Goal: Task Accomplishment & Management: Manage account settings

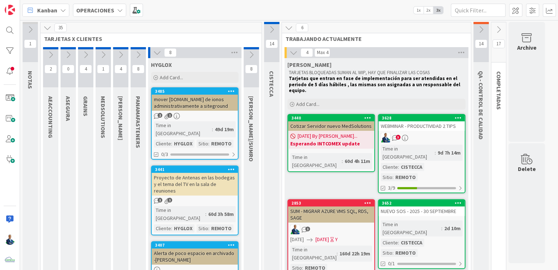
click at [50, 27] on icon at bounding box center [47, 28] width 8 height 8
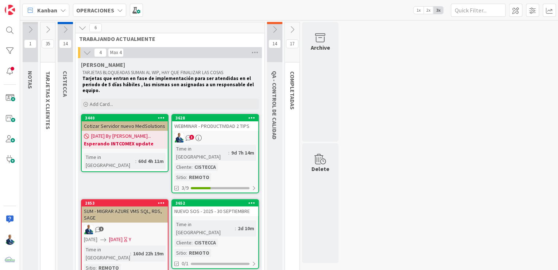
click at [99, 4] on div "OPERACIONES" at bounding box center [99, 10] width 53 height 13
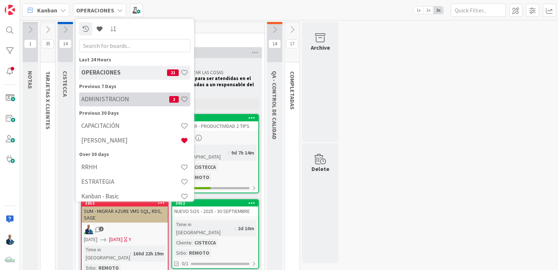
click at [99, 99] on h4 "ADMINISTRACION" at bounding box center [125, 99] width 88 height 7
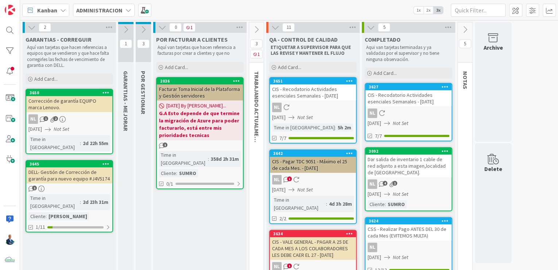
click at [32, 26] on icon at bounding box center [32, 27] width 8 height 8
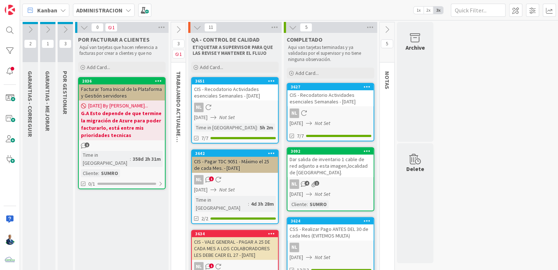
click at [84, 28] on icon at bounding box center [84, 27] width 8 height 8
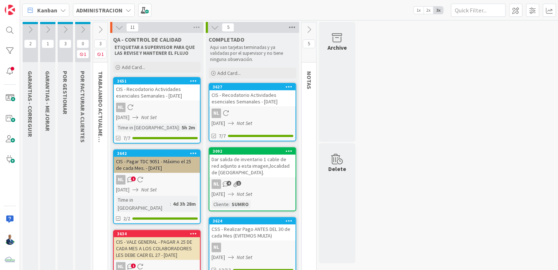
click at [294, 27] on icon at bounding box center [292, 27] width 9 height 11
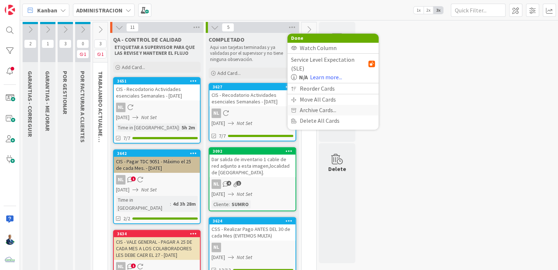
click at [307, 105] on span "Archive Cards..." at bounding box center [318, 110] width 36 height 11
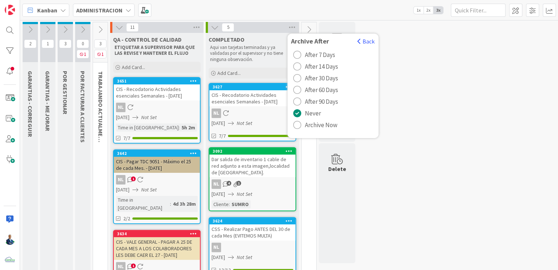
click at [307, 98] on span "After 90 Days" at bounding box center [321, 101] width 33 height 11
click at [299, 111] on div "radio" at bounding box center [297, 113] width 8 height 8
click at [320, 126] on span "Archive Now" at bounding box center [321, 124] width 32 height 11
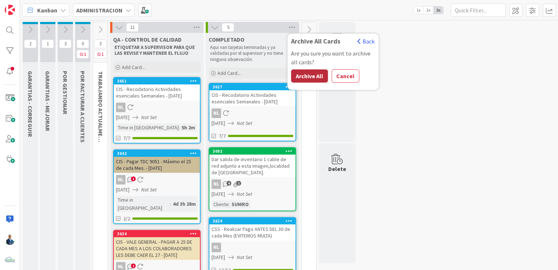
click at [312, 74] on button "Archive All" at bounding box center [309, 75] width 37 height 13
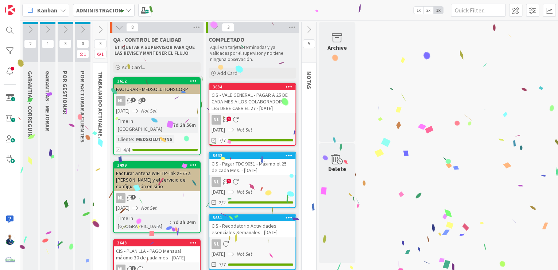
click at [166, 97] on div "NL 1 2" at bounding box center [157, 100] width 86 height 9
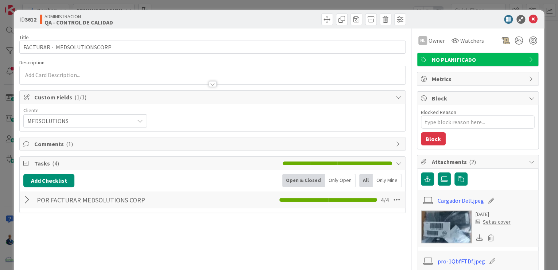
scroll to position [17, 0]
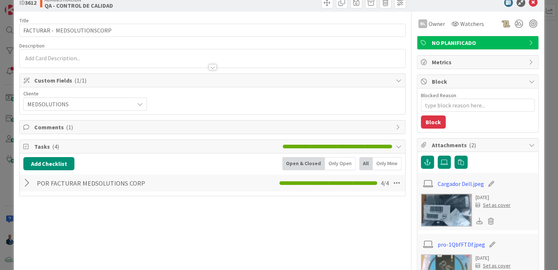
click at [25, 182] on div at bounding box center [27, 182] width 9 height 13
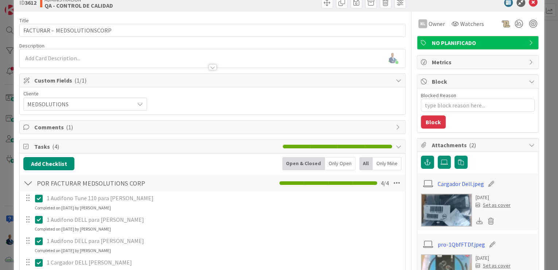
click at [71, 126] on span "Comments ( 1 )" at bounding box center [213, 127] width 358 height 9
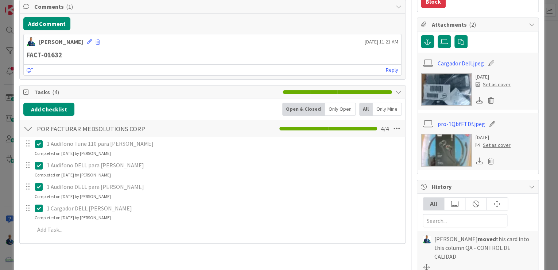
scroll to position [137, 0]
click at [542, 112] on div "ID 3612 ADMINISTRACION QA - CONTROL DE CALIDAD Title 28 / 128 FACTURAR - MEDSOL…" at bounding box center [279, 135] width 558 height 270
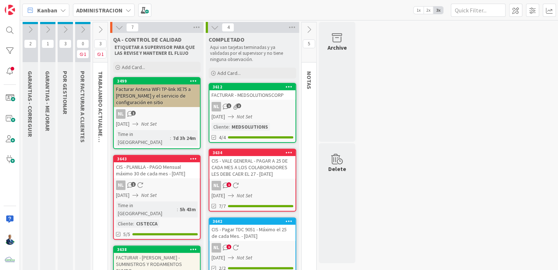
click at [163, 97] on div "Facturar Antena WIFI TP-link XE75 a Sr Jose GIl y el servicio de configuración …" at bounding box center [157, 95] width 86 height 23
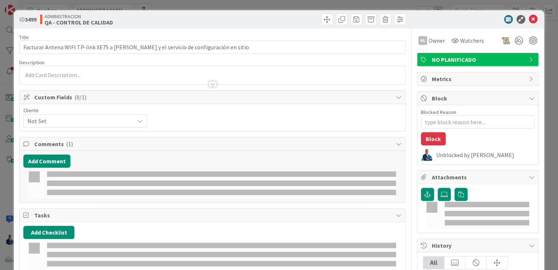
type textarea "x"
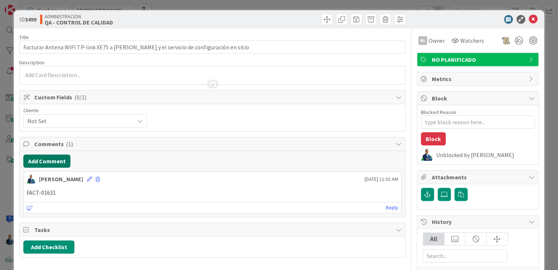
click at [54, 161] on button "Add Comment" at bounding box center [46, 160] width 47 height 13
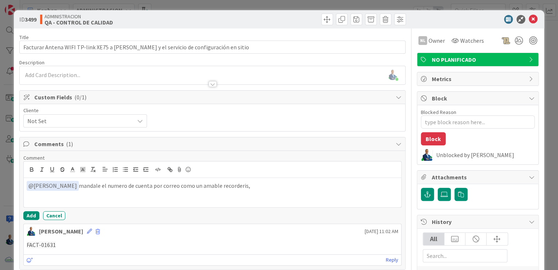
click at [93, 185] on p "﻿ @ Nubia Lopez ﻿ mandale el numero de cuenta por correo como un amable recorde…" at bounding box center [213, 186] width 372 height 10
click at [31, 209] on div "Comment ﻿ @ Nubia Lopez ﻿ mandale el lunes numero de cuenta por correo como un …" at bounding box center [212, 186] width 379 height 65
click at [30, 213] on button "Add" at bounding box center [31, 215] width 16 height 9
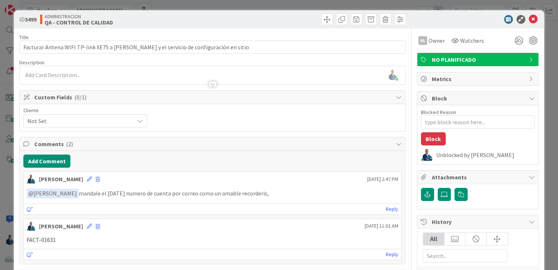
click at [544, 61] on div "ID 3499 ADMINISTRACION QA - CONTROL DE CALIDAD Title 87 / 128 Facturar Antena W…" at bounding box center [279, 135] width 558 height 270
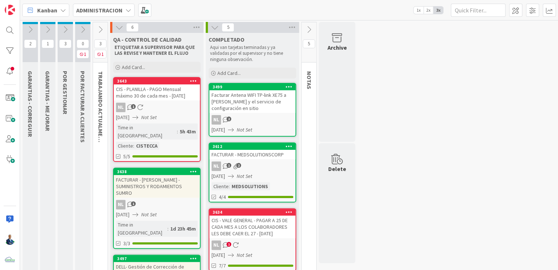
click at [146, 83] on div "3643" at bounding box center [157, 81] width 86 height 7
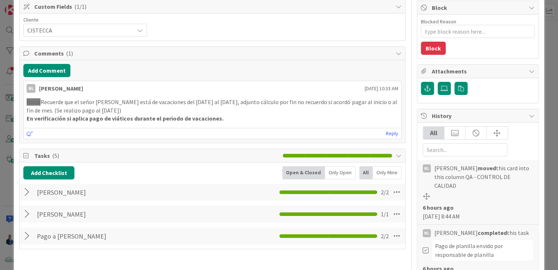
scroll to position [91, 0]
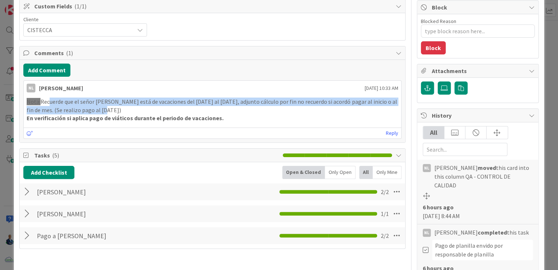
drag, startPoint x: 47, startPoint y: 99, endPoint x: 176, endPoint y: 105, distance: 129.4
click at [176, 105] on p "Nota: Recuerde que el señor Navil está de vacaciones del 1 al 31 agosto, adjunt…" at bounding box center [213, 105] width 372 height 16
click at [231, 101] on p "Nota: Recuerde que el señor Navil está de vacaciones del 1 al 31 agosto, adjunt…" at bounding box center [213, 105] width 372 height 16
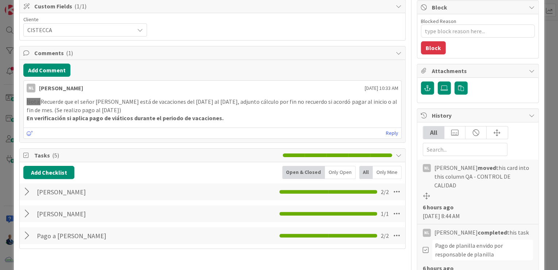
click at [28, 193] on div at bounding box center [27, 191] width 9 height 13
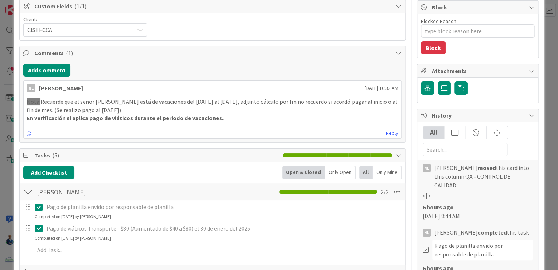
click at [31, 192] on div at bounding box center [27, 191] width 9 height 13
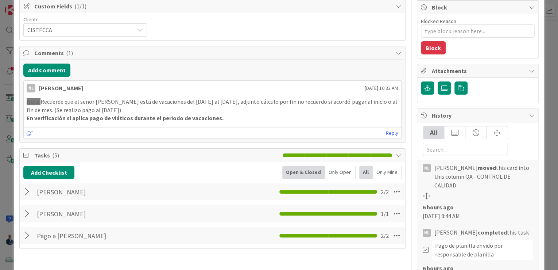
click at [551, 76] on div "ID 3643 ADMINISTRACION QA - CONTROL DE CALIDAD Title 64 / 128 CIS - PLANILLA - …" at bounding box center [279, 135] width 558 height 270
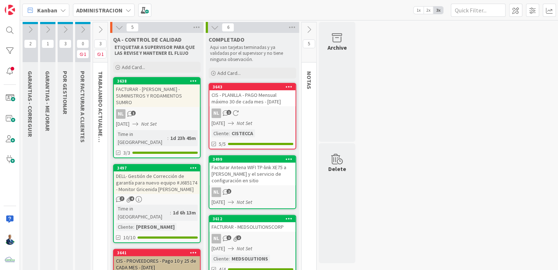
click at [154, 91] on div "FACTURAR - IVOR - SUMINISTROS Y RODAMIENTOS SUMRO" at bounding box center [157, 95] width 86 height 23
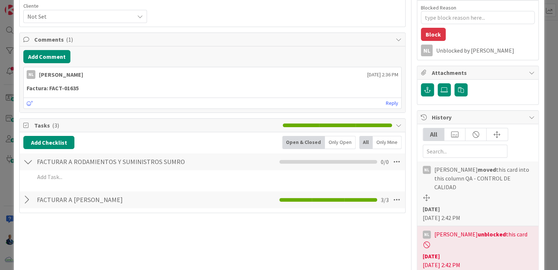
scroll to position [105, 0]
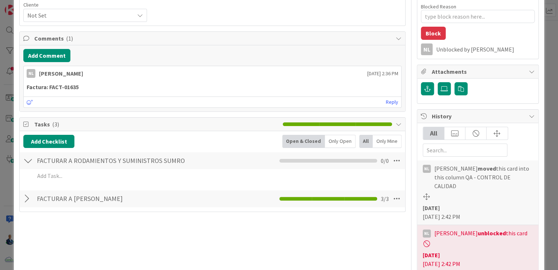
click at [26, 196] on div at bounding box center [27, 198] width 9 height 13
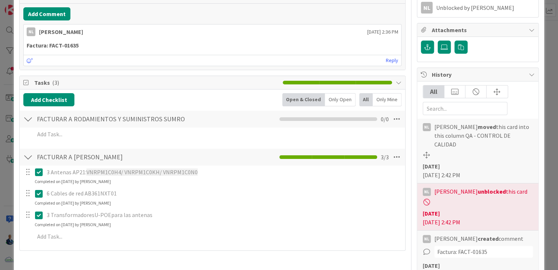
scroll to position [147, 0]
click at [548, 74] on div "ID 3638 ADMINISTRACION QA - CONTROL DE CALIDAD Title 49 / 128 FACTURAR - IVOR -…" at bounding box center [279, 135] width 558 height 270
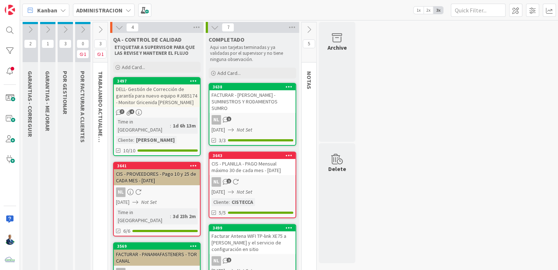
click at [159, 98] on div "DELL- Gestión de Corrección de garantía para nuevo equipo #J685174 - Monitor Gr…" at bounding box center [157, 95] width 86 height 23
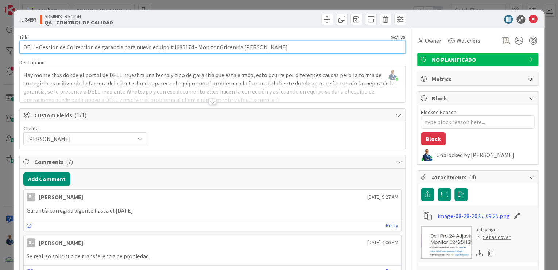
click at [181, 47] on input "DELL- Gestión de Corrección de garantía para nuevo equipo #J685174 - Monitor Gr…" at bounding box center [212, 47] width 387 height 13
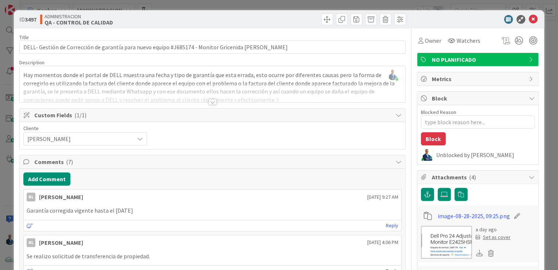
click at [546, 76] on div "ID 3497 ADMINISTRACION QA - CONTROL DE CALIDAD Title 98 / 128 DELL- Gestión de …" at bounding box center [279, 135] width 558 height 270
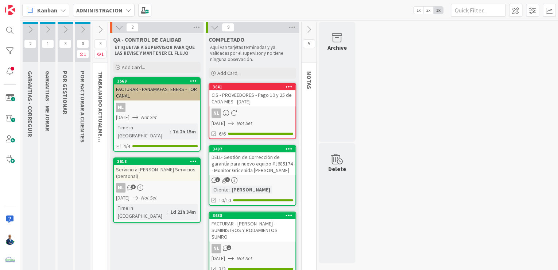
click at [154, 85] on div "FACTURAR - PANAMAFASTENERS - TOR CANAL" at bounding box center [157, 92] width 86 height 16
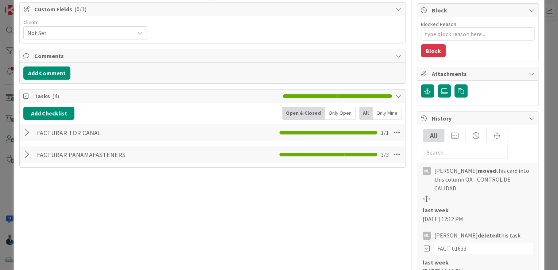
scroll to position [93, 0]
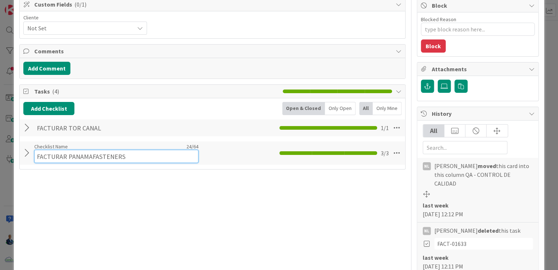
click at [35, 147] on div "Checklist Name 24 / 64 FACTURAR PANAMAFASTENERS" at bounding box center [116, 153] width 164 height 20
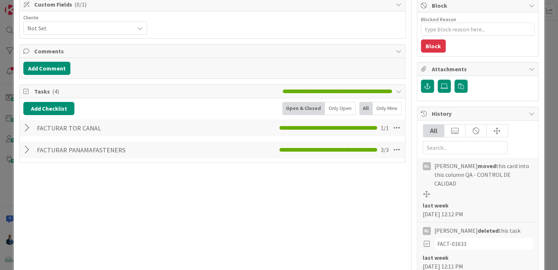
click at [28, 148] on div at bounding box center [27, 149] width 9 height 13
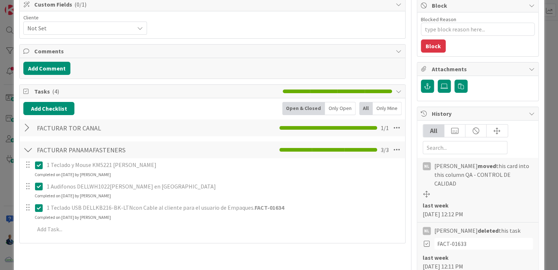
click at [29, 131] on div at bounding box center [27, 127] width 9 height 13
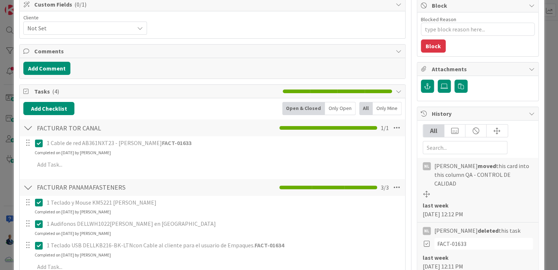
click at [542, 91] on div "ID 3569 ADMINISTRACION QA - CONTROL DE CALIDAD Title 38 / 128 FACTURAR - PANAMA…" at bounding box center [279, 135] width 558 height 270
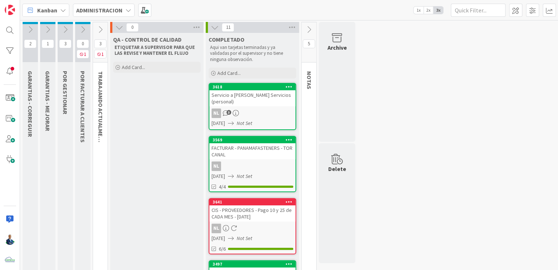
click at [121, 28] on icon at bounding box center [119, 27] width 8 height 8
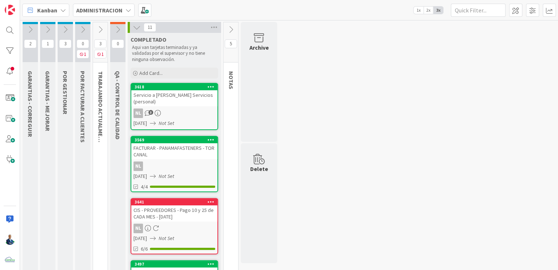
click at [100, 29] on icon at bounding box center [100, 30] width 8 height 8
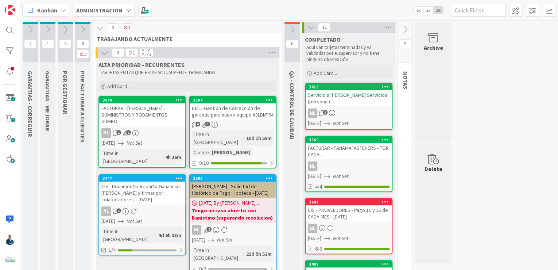
click at [103, 28] on icon at bounding box center [100, 28] width 8 height 8
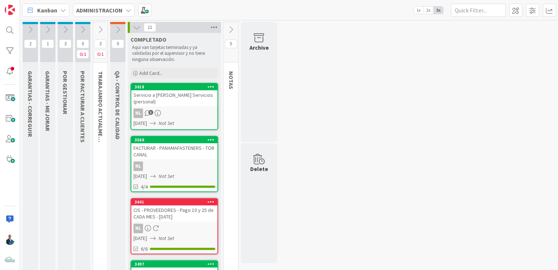
click at [214, 26] on icon at bounding box center [214, 27] width 9 height 11
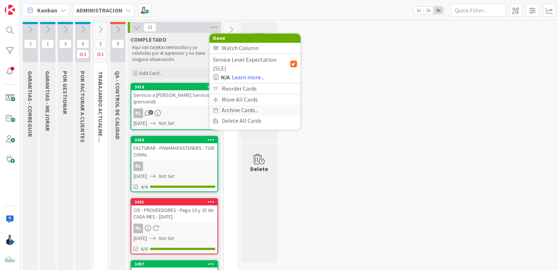
click at [237, 105] on span "Archive Cards..." at bounding box center [240, 110] width 36 height 11
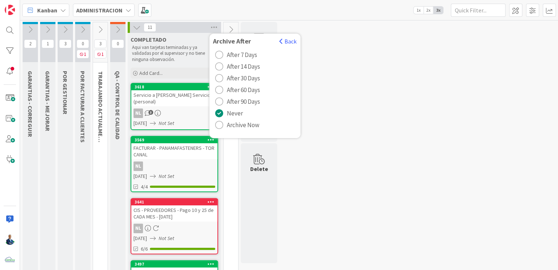
click at [237, 121] on span "Archive Now" at bounding box center [243, 124] width 32 height 11
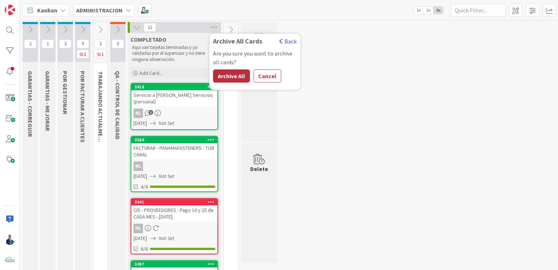
click at [238, 72] on button "Archive All" at bounding box center [231, 75] width 37 height 13
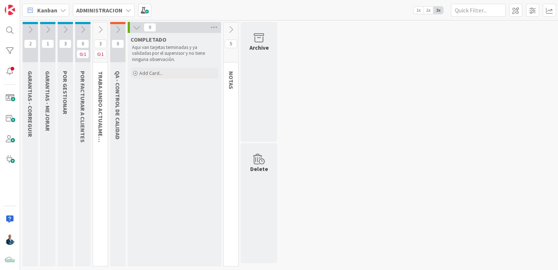
click at [100, 32] on icon at bounding box center [100, 30] width 8 height 8
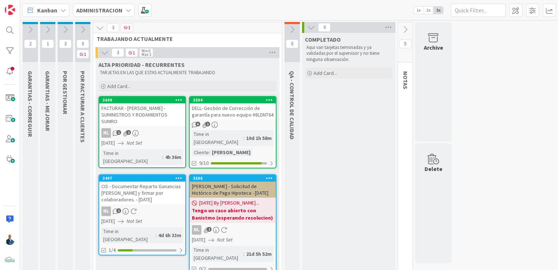
scroll to position [0, 0]
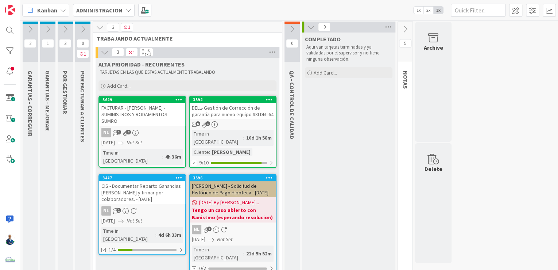
click at [237, 206] on b "Tengo un caso abierto con Banistmo (esperando resolucion)" at bounding box center [233, 213] width 82 height 15
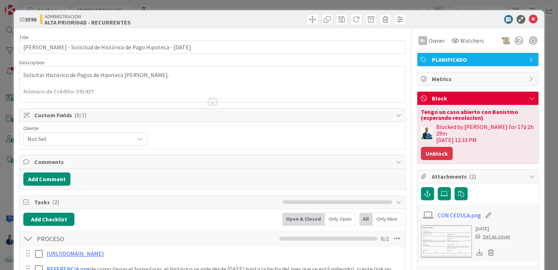
click at [442, 147] on button "Unblock" at bounding box center [437, 153] width 32 height 13
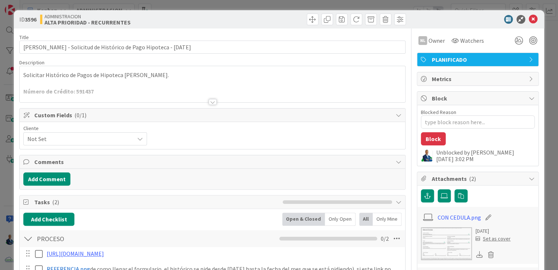
type textarea "x"
click at [50, 176] on button "Add Comment" at bounding box center [46, 178] width 47 height 13
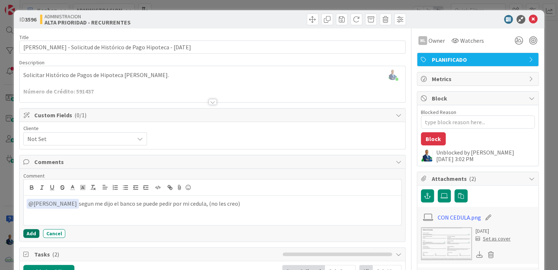
click at [35, 235] on button "Add" at bounding box center [31, 233] width 16 height 9
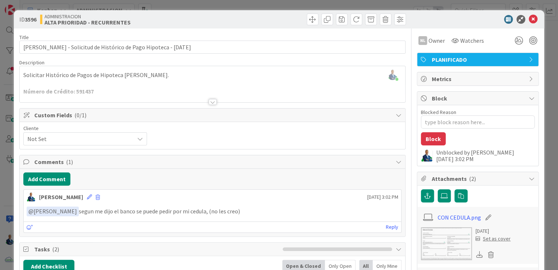
click at [545, 64] on div "ID 3596 ADMINISTRACION ALTA PRIORIDAD - RECURRENTES Title 69 / 128 Gabriel Adri…" at bounding box center [279, 135] width 558 height 270
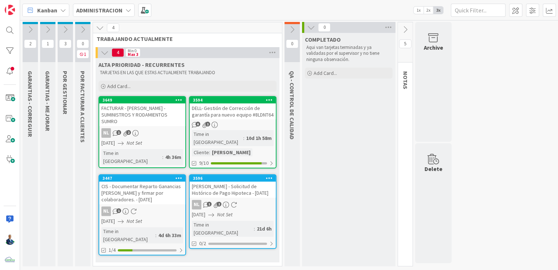
click at [133, 181] on div "CIS - Documentar Reparto Ganancias Q Anterior y firmar por colaboradores. - 07/…" at bounding box center [142, 192] width 86 height 23
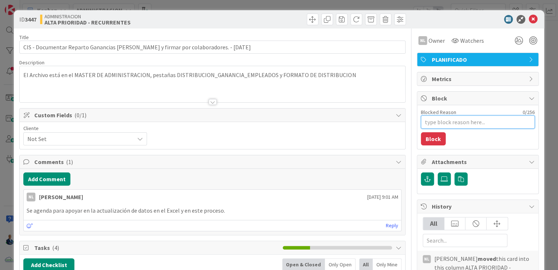
click at [447, 121] on textarea "Blocked Reason" at bounding box center [478, 121] width 114 height 13
type textarea "x"
type textarea "A"
type textarea "x"
type textarea "Ag"
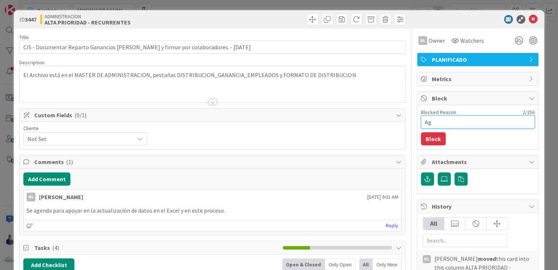
type textarea "x"
type textarea "Age"
type textarea "x"
type textarea "Agen"
type textarea "x"
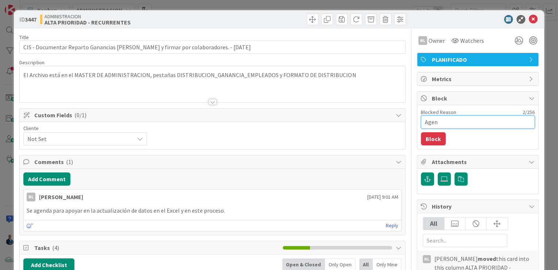
type textarea "Agend"
type textarea "x"
type textarea "Agenda"
type textarea "x"
type textarea "Agendad"
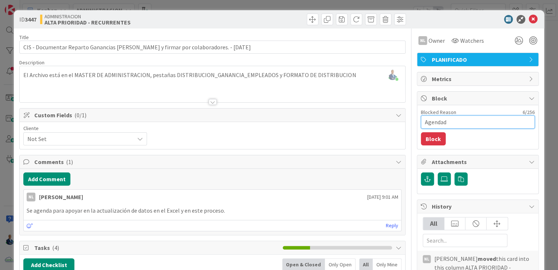
type textarea "x"
type textarea "Agendado"
type textarea "x"
type textarea "Agendado p"
type textarea "x"
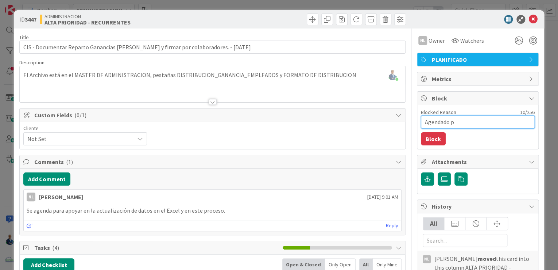
type textarea "Agendado pa"
type textarea "x"
type textarea "Agendado par"
type textarea "x"
type textarea "Agendado para"
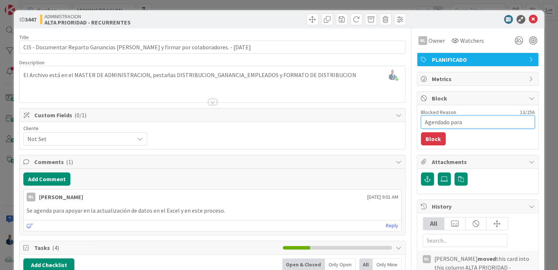
type textarea "x"
type textarea "Agendado para"
type textarea "x"
type textarea "Agendado para d"
type textarea "x"
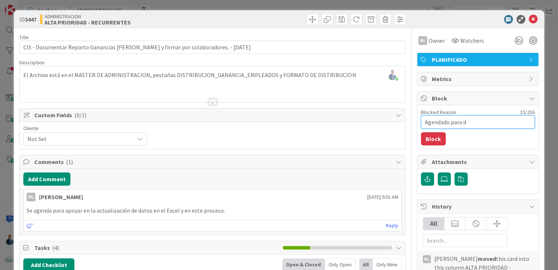
type textarea "Agendado para di"
type textarea "x"
type textarea "Agendado para dis"
type textarea "x"
type textarea "Agendado para disc"
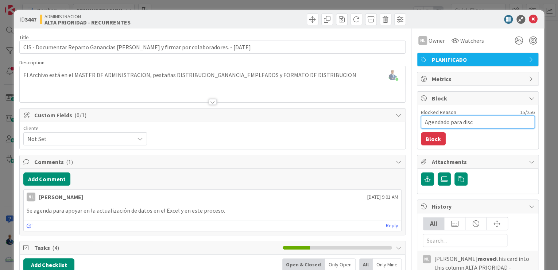
type textarea "x"
type textarea "Agendado para discu"
type textarea "x"
type textarea "Agendado para discut"
type textarea "x"
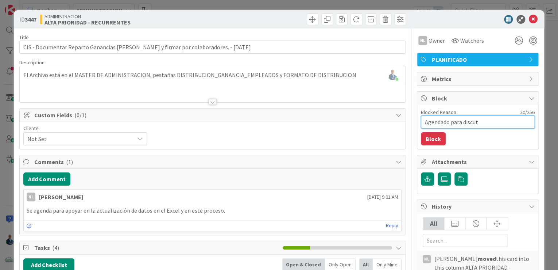
type textarea "Agendado para discuti"
type textarea "x"
type textarea "Agendado para discutir"
type textarea "x"
type textarea "Agendado para discutirl"
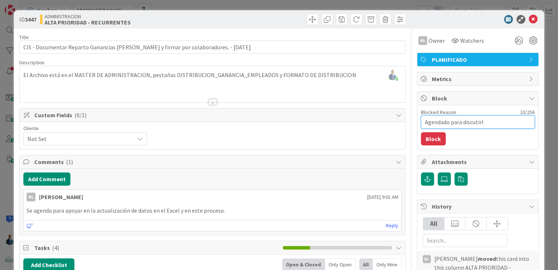
type textarea "x"
drag, startPoint x: 495, startPoint y: 115, endPoint x: 409, endPoint y: 122, distance: 86.1
type textarea "Agendado para discutirlo"
click at [421, 135] on button "Block" at bounding box center [433, 138] width 25 height 13
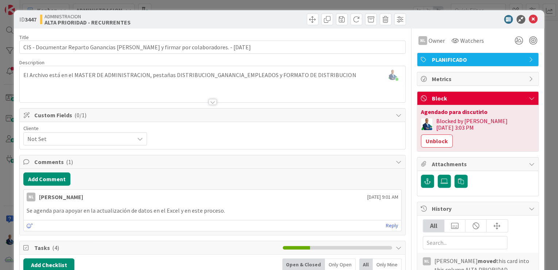
click at [541, 77] on div "ID 3447 ADMINISTRACION ALTA PRIORIDAD - RECURRENTES Title 86 / 128 CIS - Docume…" at bounding box center [279, 135] width 558 height 270
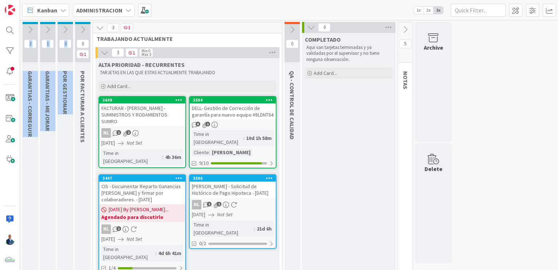
drag, startPoint x: 28, startPoint y: 43, endPoint x: 76, endPoint y: 44, distance: 48.2
click at [76, 44] on div "2 GARANTIAS - CORREGUIR Aquí van tarjetas que hacen referencias a equipos que s…" at bounding box center [237, 154] width 431 height 265
drag, startPoint x: 76, startPoint y: 44, endPoint x: 68, endPoint y: 39, distance: 10.0
click at [68, 39] on div "3" at bounding box center [65, 42] width 15 height 40
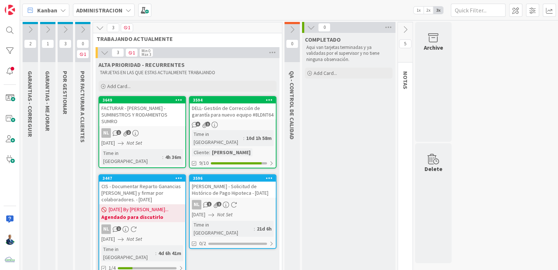
click at [81, 31] on icon at bounding box center [83, 30] width 8 height 8
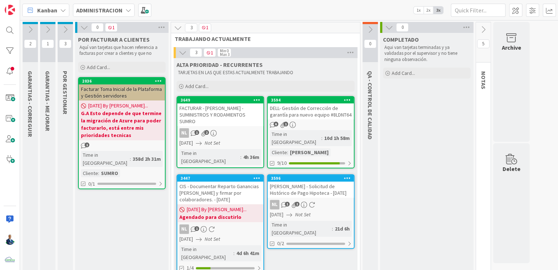
click at [66, 28] on icon at bounding box center [65, 30] width 8 height 8
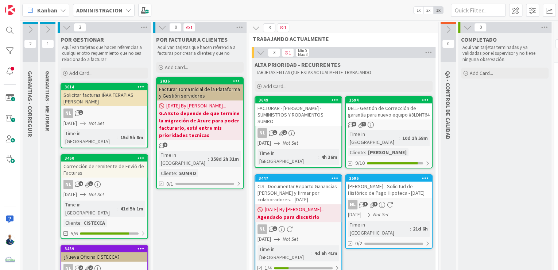
scroll to position [32, 0]
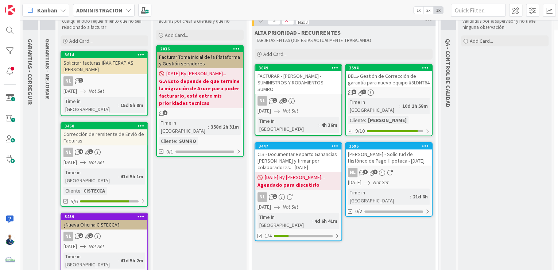
click at [77, 158] on span "04/07/2025" at bounding box center [71, 162] width 14 height 8
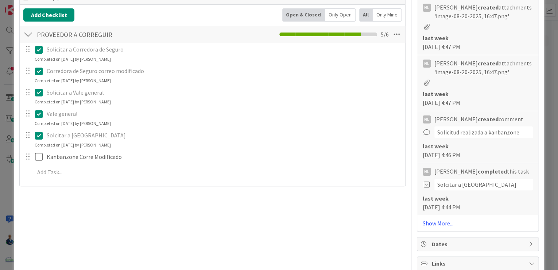
scroll to position [404, 0]
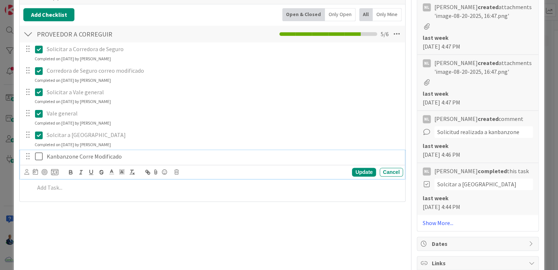
type textarea "x"
click at [91, 154] on p "Kanbanzone Corre Modificado" at bounding box center [224, 156] width 354 height 8
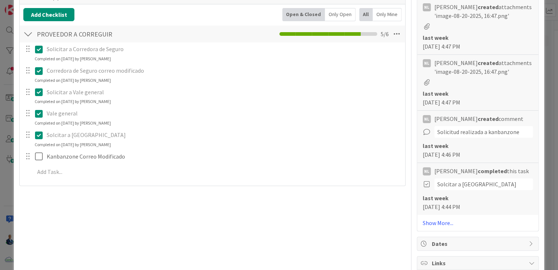
click at [551, 85] on div "ID 3460 ADMINISTRACION POR GESTIONAR Title 44 / 128 Corrección de remitente de …" at bounding box center [279, 135] width 558 height 270
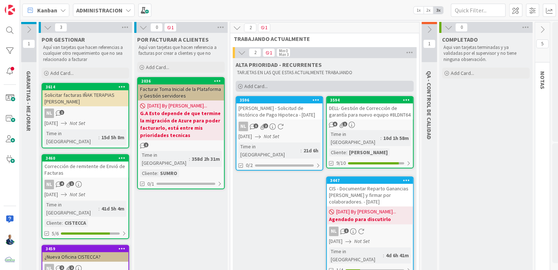
scroll to position [0, 28]
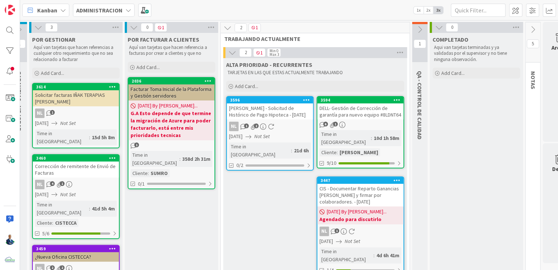
click at [419, 31] on icon at bounding box center [420, 30] width 8 height 8
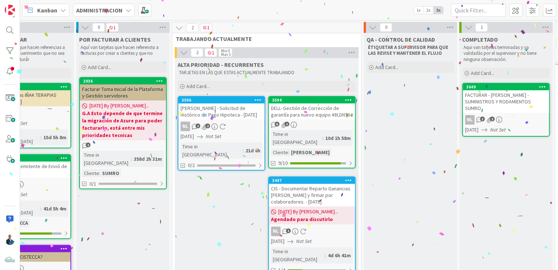
scroll to position [0, 134]
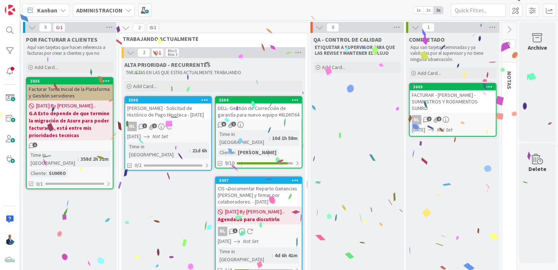
click at [439, 85] on div "3649" at bounding box center [454, 86] width 83 height 5
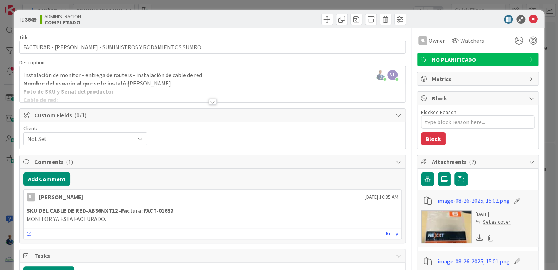
click at [543, 28] on div "ID 3649 ADMINISTRACION COMPLETADO Title 49 / 128 FACTURAR - IVOR - SUMINISTROS …" at bounding box center [279, 135] width 558 height 270
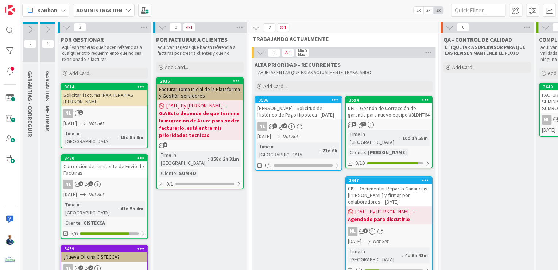
click at [46, 28] on icon at bounding box center [48, 30] width 8 height 8
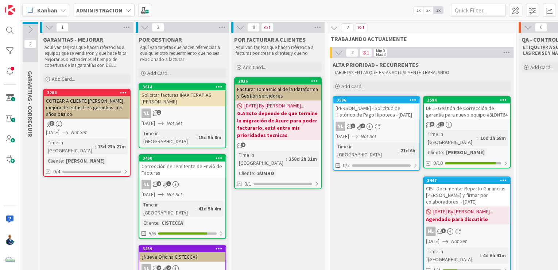
click at [33, 28] on icon at bounding box center [30, 30] width 8 height 8
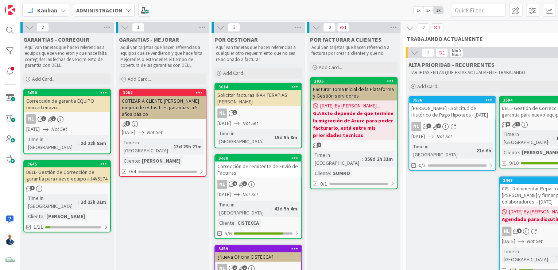
scroll to position [0, 3]
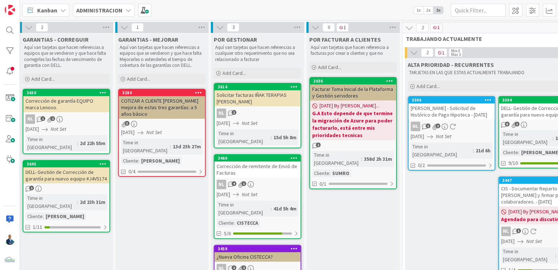
click at [91, 7] on b "ADMINISTRACION" at bounding box center [99, 10] width 46 height 7
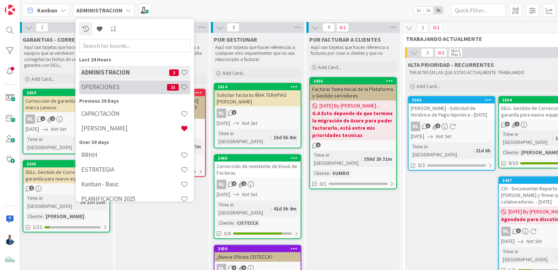
click at [115, 87] on h4 "OPERACIONES" at bounding box center [124, 87] width 86 height 7
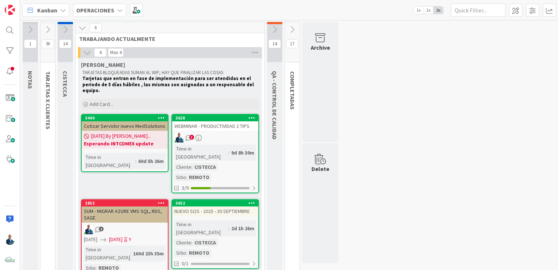
click at [83, 29] on icon at bounding box center [82, 28] width 8 height 8
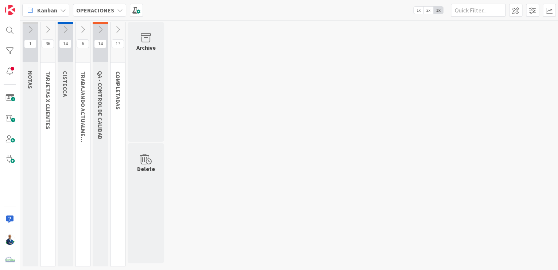
click at [101, 27] on icon at bounding box center [100, 30] width 8 height 8
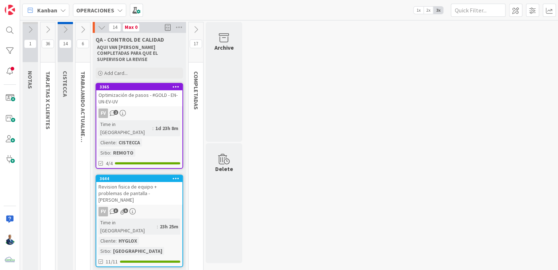
click at [196, 27] on icon at bounding box center [196, 30] width 8 height 8
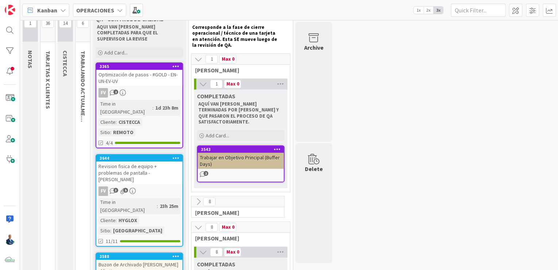
scroll to position [20, 0]
click at [284, 84] on icon at bounding box center [280, 83] width 9 height 11
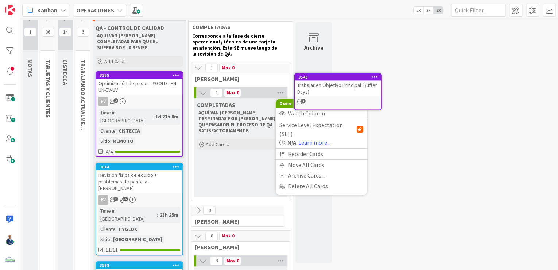
scroll to position [0, 0]
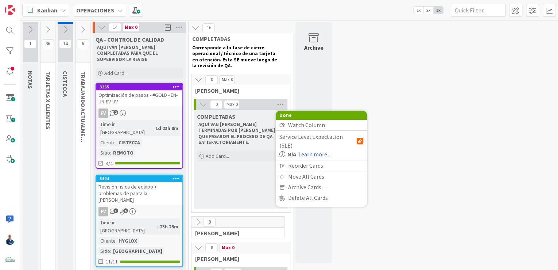
click at [225, 126] on strong "AQUÍ VAN TARJETAS TERMINADAS POR MIGUELANGEL Y QUE PASARON EL PROCESO DE QA SAT…" at bounding box center [239, 133] width 81 height 24
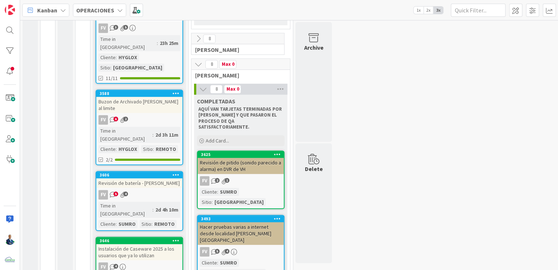
scroll to position [184, 0]
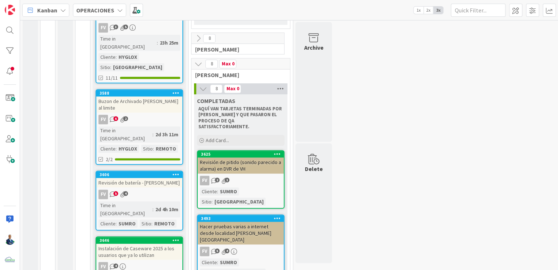
click at [284, 87] on icon at bounding box center [280, 88] width 9 height 11
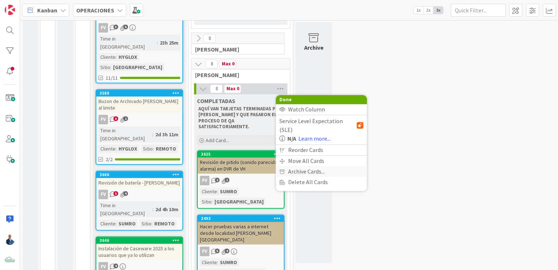
click at [298, 166] on span "Archive Cards..." at bounding box center [306, 171] width 36 height 11
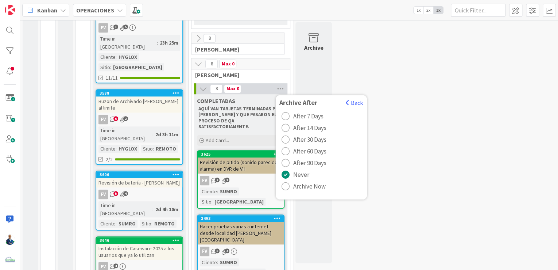
click at [295, 185] on span "Archive Now" at bounding box center [309, 186] width 32 height 11
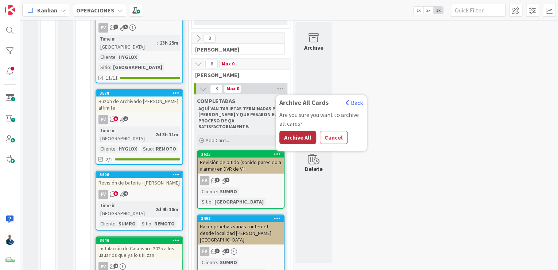
click at [298, 133] on button "Archive All" at bounding box center [298, 137] width 37 height 13
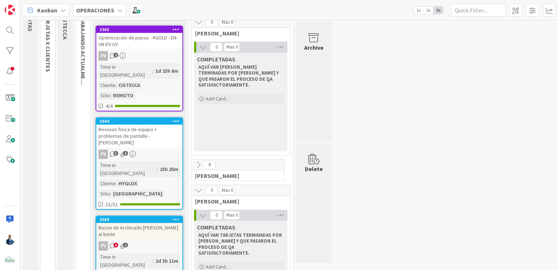
scroll to position [53, 0]
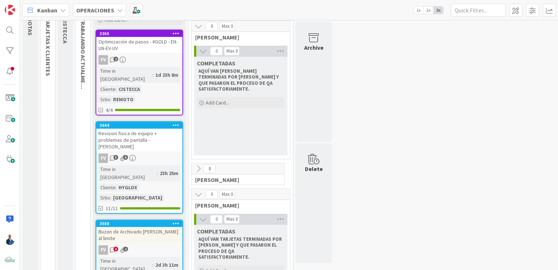
click at [197, 172] on icon at bounding box center [199, 169] width 8 height 8
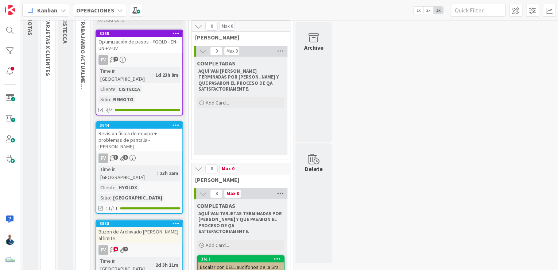
click at [278, 192] on icon at bounding box center [280, 193] width 9 height 11
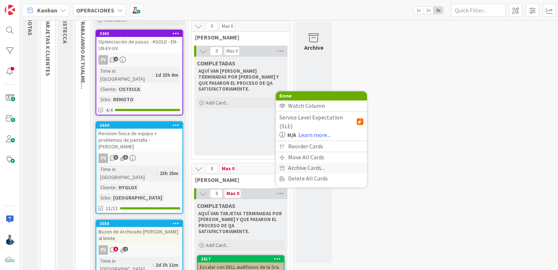
click at [308, 168] on span "Archive Cards..." at bounding box center [306, 167] width 36 height 11
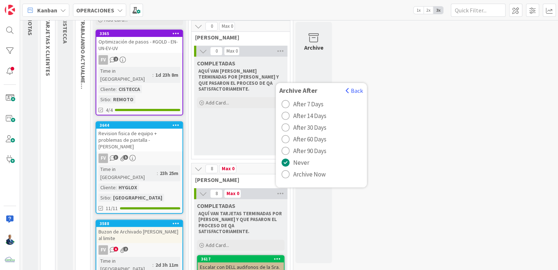
click at [305, 173] on span "Archive Now" at bounding box center [309, 174] width 32 height 11
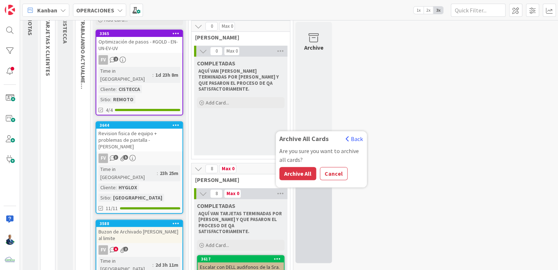
drag, startPoint x: 305, startPoint y: 173, endPoint x: 298, endPoint y: 173, distance: 6.9
click at [298, 173] on button "Archive All" at bounding box center [298, 173] width 37 height 13
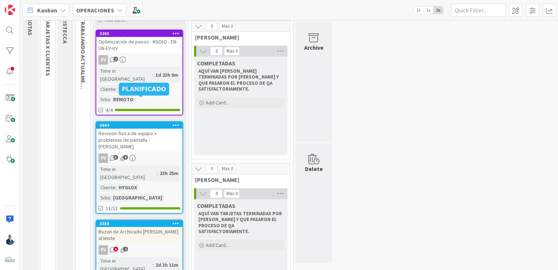
scroll to position [0, 0]
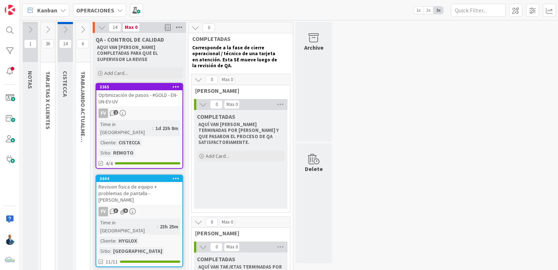
click at [178, 24] on icon at bounding box center [178, 27] width 9 height 11
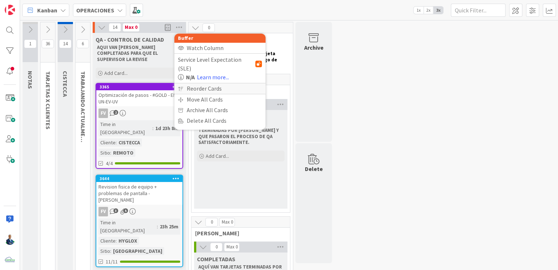
click at [199, 83] on div "Reorder Cards" at bounding box center [219, 88] width 91 height 11
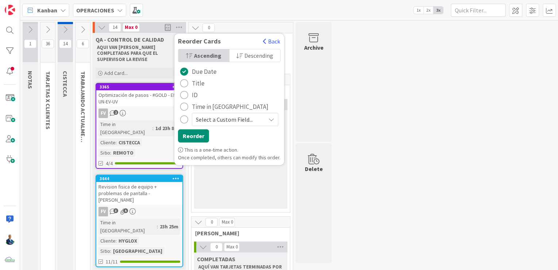
click at [189, 95] on button "ID" at bounding box center [189, 95] width 22 height 12
click at [215, 124] on span "Select a Custom Field..." at bounding box center [229, 119] width 66 height 10
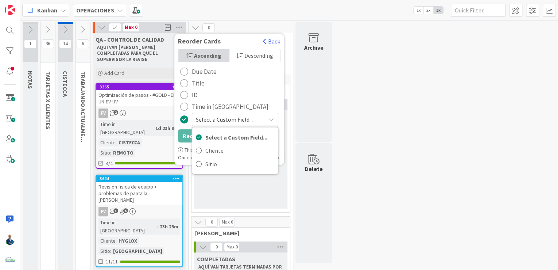
click at [215, 124] on span "Select a Custom Field..." at bounding box center [229, 119] width 66 height 10
click at [187, 72] on div "radio" at bounding box center [184, 72] width 8 height 8
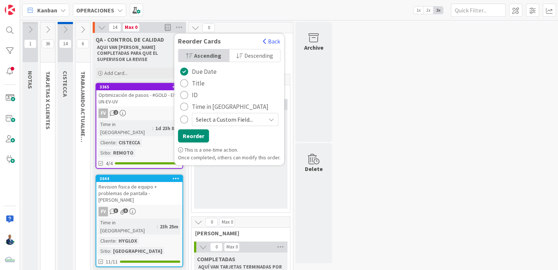
click at [185, 95] on div "radio" at bounding box center [184, 95] width 8 height 8
click at [194, 136] on button "Reorder" at bounding box center [193, 135] width 31 height 13
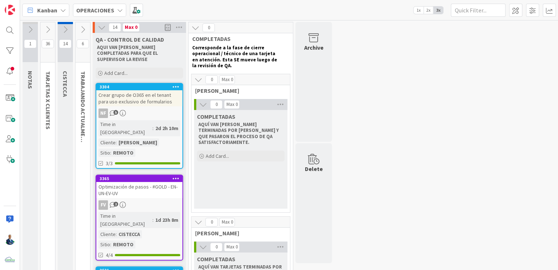
click at [196, 79] on icon at bounding box center [199, 80] width 8 height 8
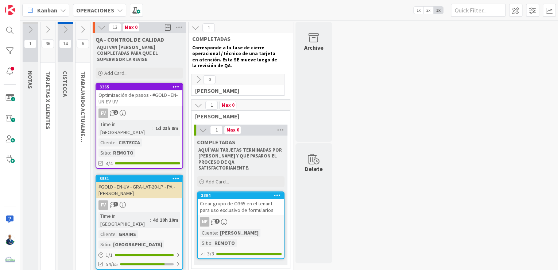
scroll to position [3, 0]
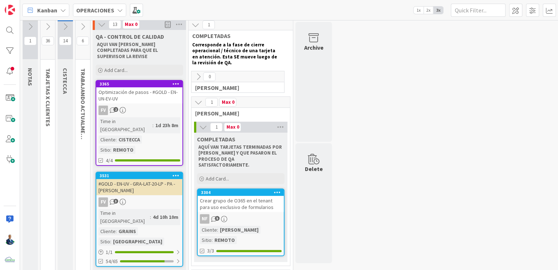
click at [199, 101] on icon at bounding box center [199, 102] width 8 height 8
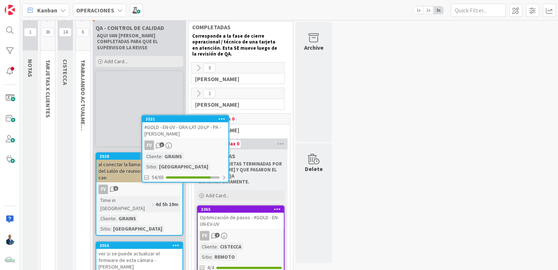
scroll to position [4, 0]
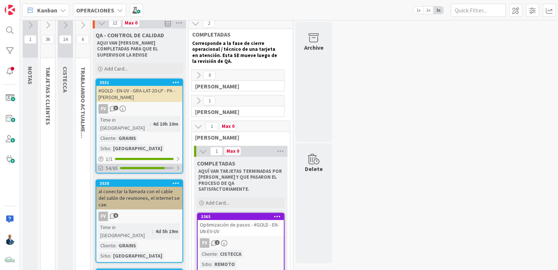
click at [160, 164] on div "54/65" at bounding box center [139, 168] width 86 height 9
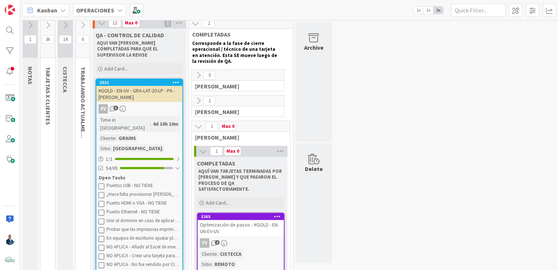
click at [141, 79] on div "3531" at bounding box center [139, 82] width 86 height 7
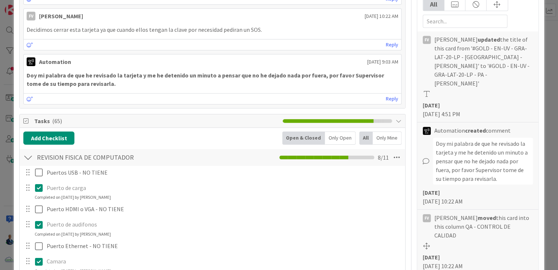
type textarea "x"
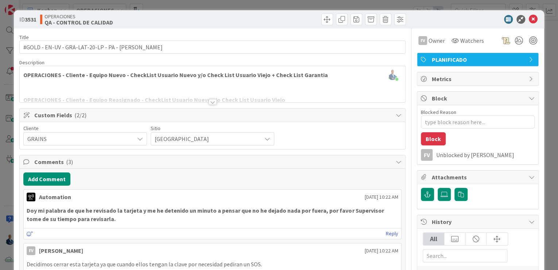
click at [544, 50] on div "ID 3531 OPERACIONES QA - CONTROL DE CALIDAD Title 52 / 128 #GOLD - EN-UV - GRA-…" at bounding box center [279, 135] width 558 height 270
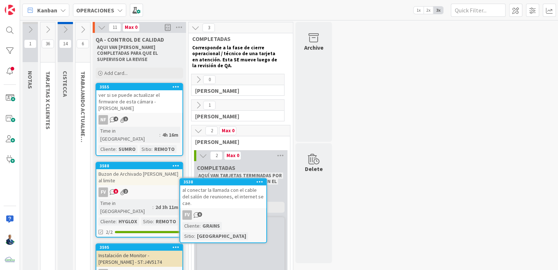
scroll to position [4, 0]
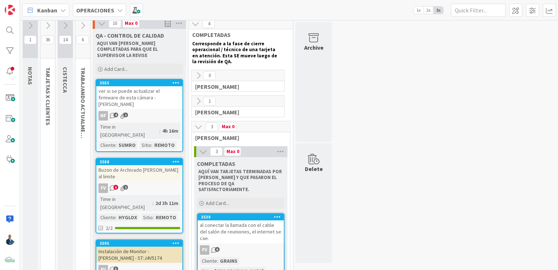
click at [202, 100] on icon at bounding box center [199, 101] width 8 height 8
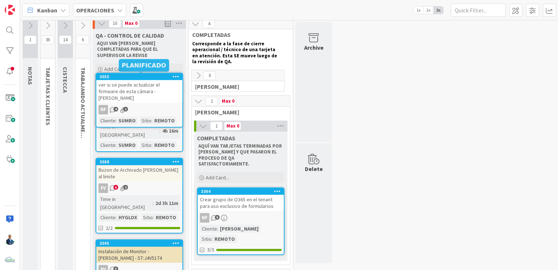
scroll to position [0, 0]
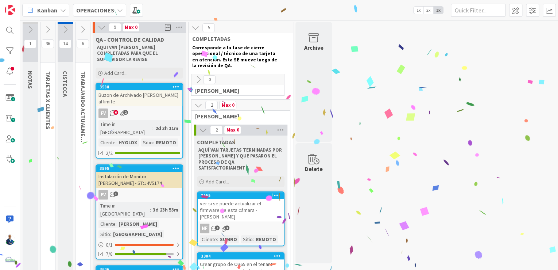
click at [196, 104] on icon at bounding box center [199, 105] width 8 height 8
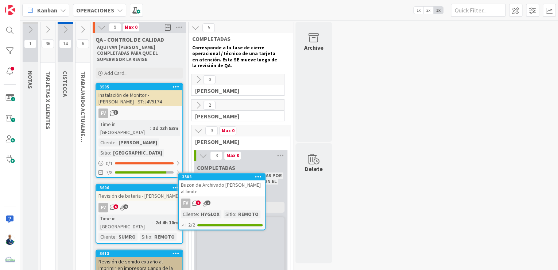
scroll to position [8, 0]
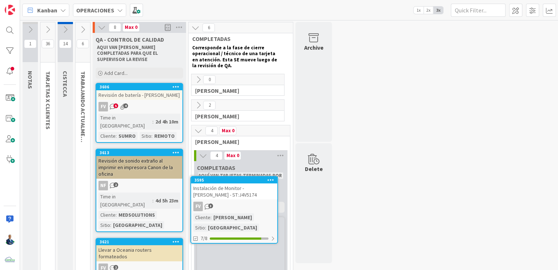
scroll to position [7, 0]
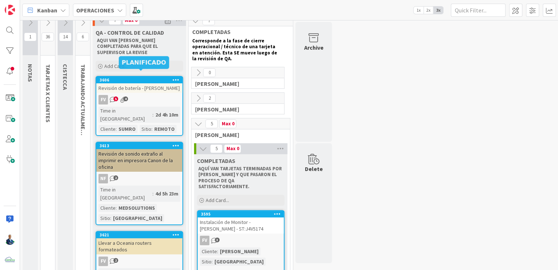
click at [142, 77] on div "3606" at bounding box center [141, 79] width 83 height 5
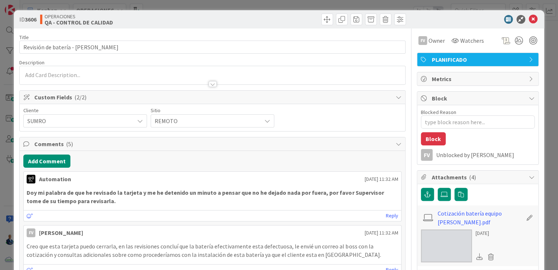
type textarea "x"
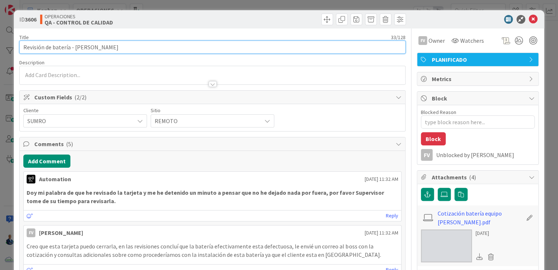
click at [91, 45] on input "Revisión de batería - [PERSON_NAME]" at bounding box center [212, 47] width 387 height 13
type input "Revisión de batería - [PERSON_NAME][MEDICAL_DATA]"
type textarea "x"
type input "Revisión de batería - [PERSON_NAME]"
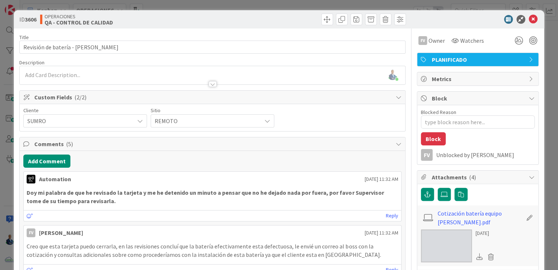
click at [549, 47] on div "ID 3606 OPERACIONES QA - CONTROL DE CALIDAD Title 33 / 128 Revisión de batería …" at bounding box center [279, 135] width 558 height 270
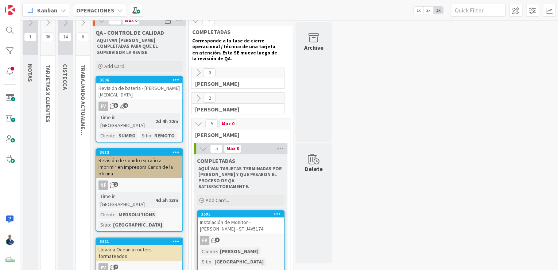
click at [157, 83] on div "Revisión de batería - [PERSON_NAME][MEDICAL_DATA]" at bounding box center [139, 91] width 86 height 16
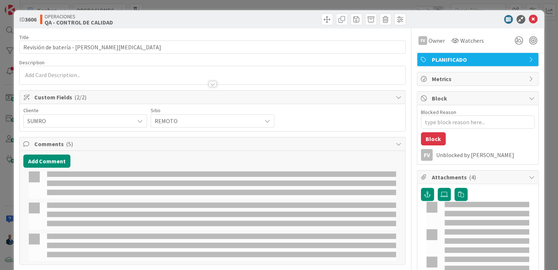
type textarea "x"
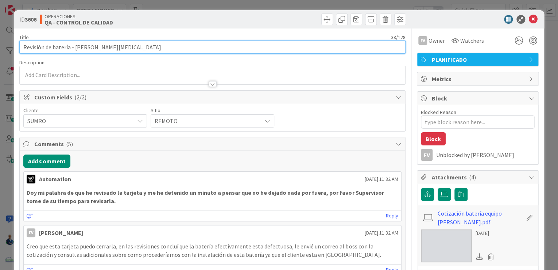
click at [139, 46] on input "Revisión de batería - [PERSON_NAME][MEDICAL_DATA]" at bounding box center [212, 47] width 387 height 13
type input "Revisión de batería - [PERSON_NAME]"
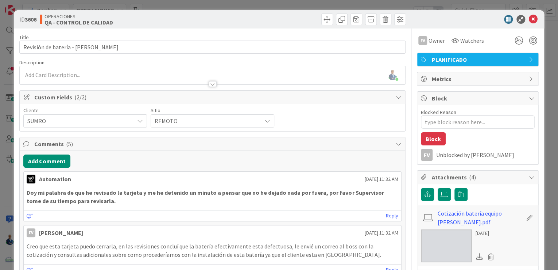
click at [543, 70] on div "ID 3606 OPERACIONES QA - CONTROL DE CALIDAD Title 33 / 128 Revisión de batería …" at bounding box center [279, 135] width 558 height 270
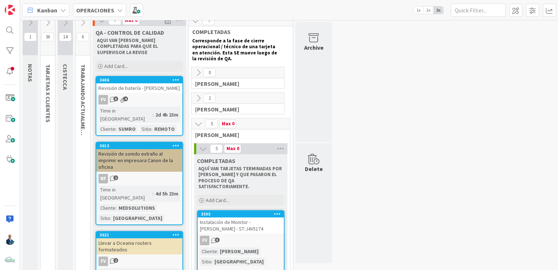
click at [140, 85] on div "Revisión de batería - [PERSON_NAME]" at bounding box center [139, 87] width 86 height 9
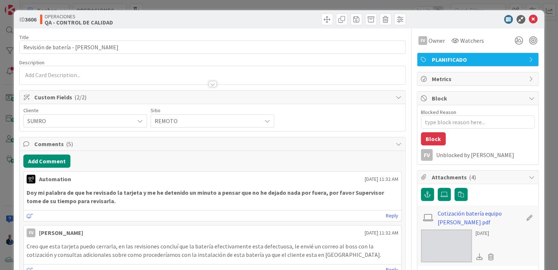
type textarea "x"
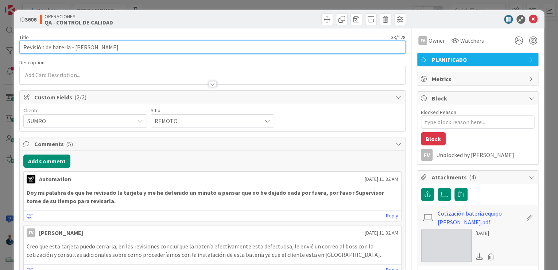
drag, startPoint x: 91, startPoint y: 46, endPoint x: 305, endPoint y: 128, distance: 229.0
type input "Revisión de batería - [PERSON_NAME]"
type textarea "x"
type input "Revisión de batería - [PERSON_NAME]"
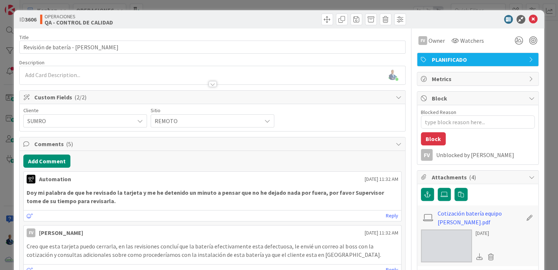
click at [155, 67] on div "[PERSON_NAME] just joined" at bounding box center [213, 75] width 386 height 18
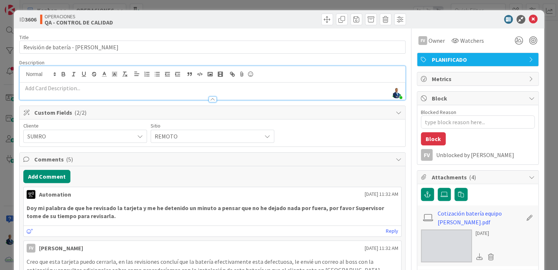
click at [542, 82] on div "ID 3606 OPERACIONES QA - CONTROL DE CALIDAD Title 33 / 128 Revisión de batería …" at bounding box center [279, 135] width 558 height 270
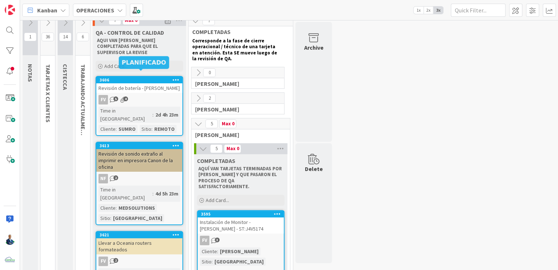
click at [124, 77] on div "3606" at bounding box center [141, 79] width 83 height 5
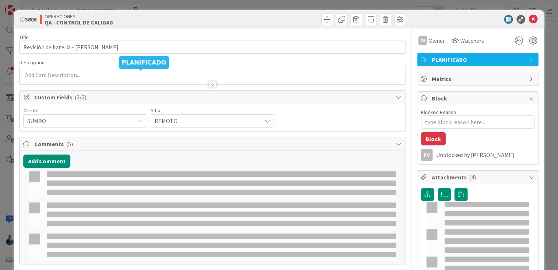
type textarea "x"
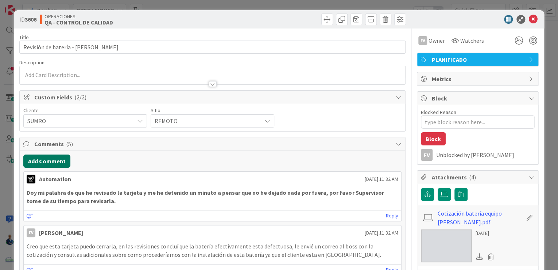
click at [45, 159] on button "Add Comment" at bounding box center [46, 160] width 47 height 13
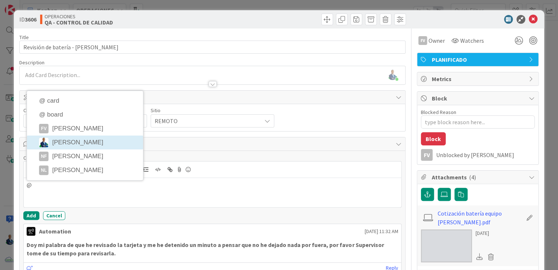
click at [82, 126] on li "FV [PERSON_NAME]" at bounding box center [85, 129] width 116 height 14
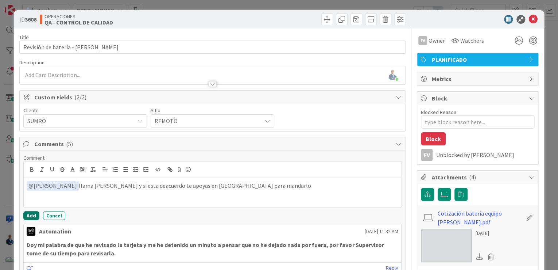
click at [31, 217] on button "Add" at bounding box center [31, 215] width 16 height 9
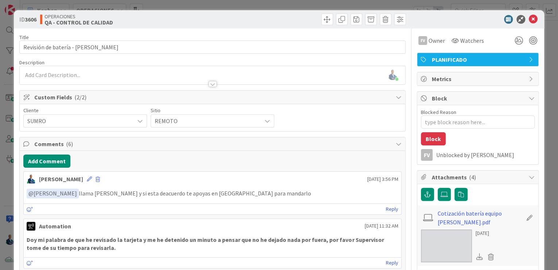
click at [545, 83] on div "ID 3606 OPERACIONES QA - CONTROL DE CALIDAD Title 33 / 128 Revisión de batería …" at bounding box center [279, 135] width 558 height 270
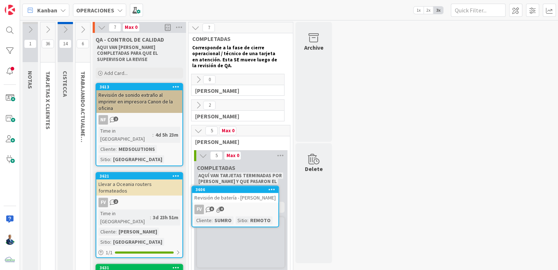
scroll to position [9, 0]
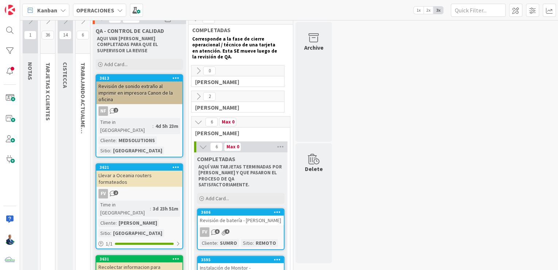
click at [197, 93] on icon at bounding box center [199, 96] width 8 height 8
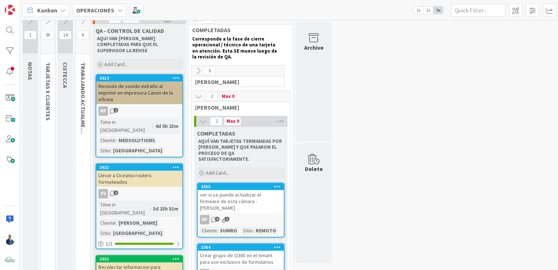
drag, startPoint x: 143, startPoint y: 68, endPoint x: 260, endPoint y: 150, distance: 143.1
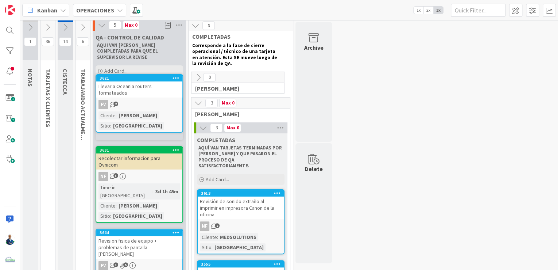
scroll to position [0, 0]
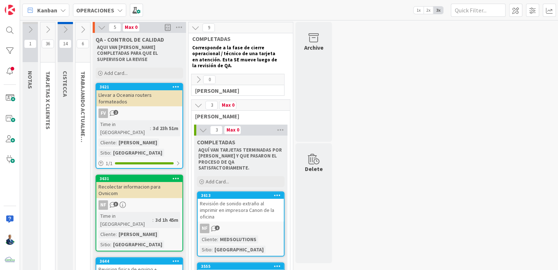
click at [196, 104] on icon at bounding box center [199, 105] width 8 height 8
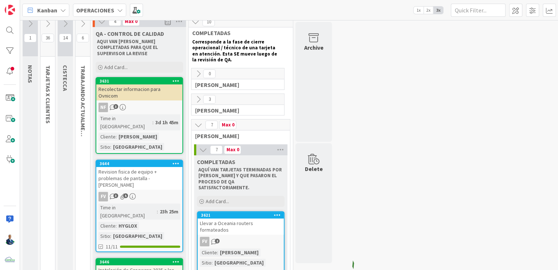
scroll to position [5, 0]
click at [199, 97] on icon at bounding box center [199, 100] width 8 height 8
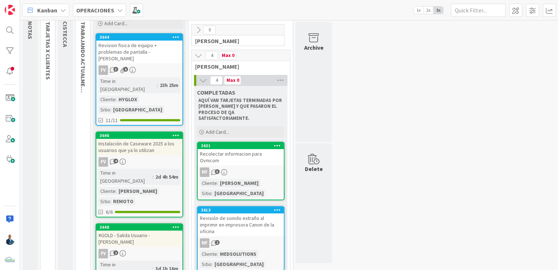
scroll to position [0, 0]
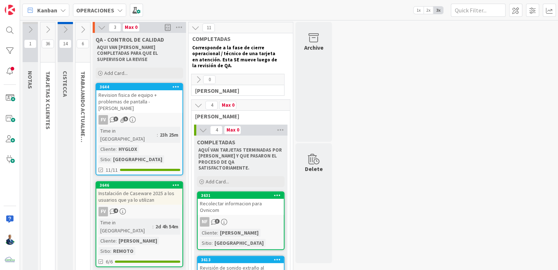
click at [199, 107] on icon at bounding box center [199, 105] width 8 height 8
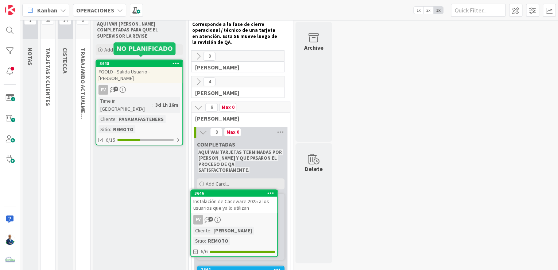
scroll to position [25, 0]
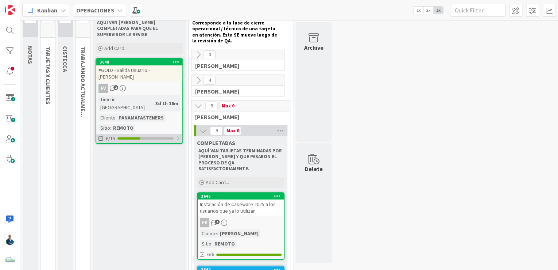
click at [140, 134] on div "6/15" at bounding box center [139, 138] width 86 height 9
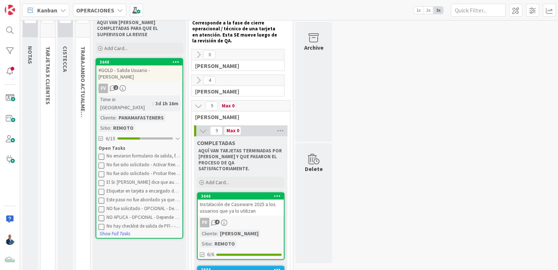
click at [136, 153] on div "No enviaron formulario de salida, fue solicitado por correo - ¿Ya tiene el form…" at bounding box center [144, 156] width 74 height 6
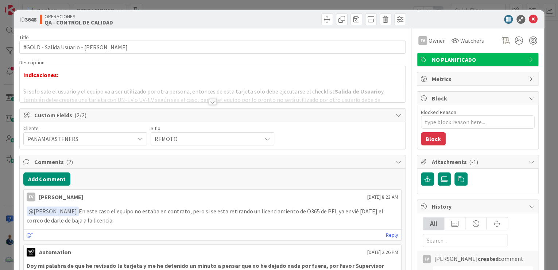
type textarea "x"
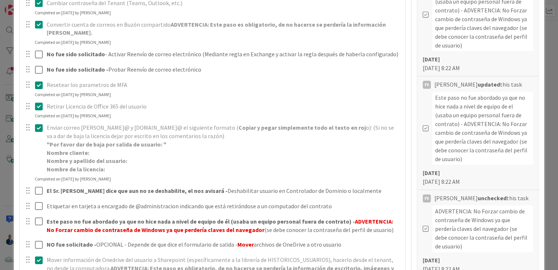
scroll to position [374, 0]
click at [549, 73] on div "ID 3648 OPERACIONES QA - CONTROL DE CALIDAD Title 38 / 128 #GOLD - Salida Usuar…" at bounding box center [279, 135] width 558 height 270
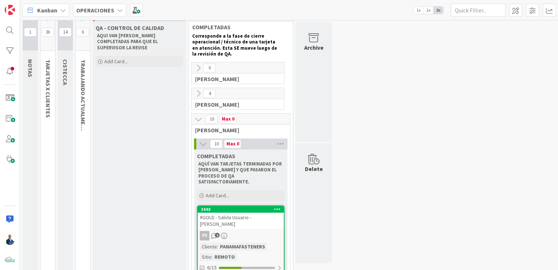
scroll to position [18, 0]
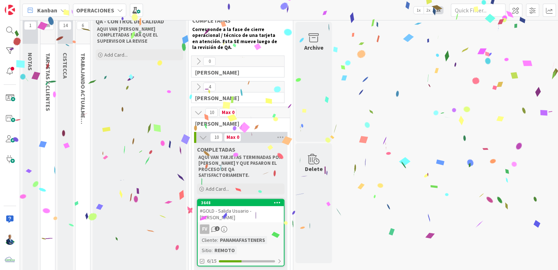
click at [199, 112] on icon at bounding box center [199, 112] width 8 height 8
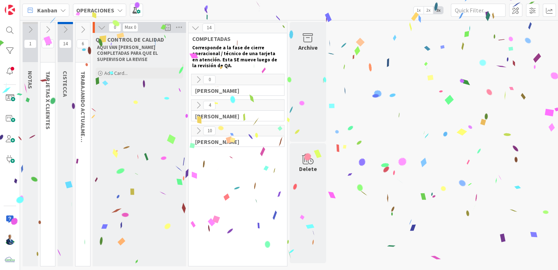
scroll to position [0, 0]
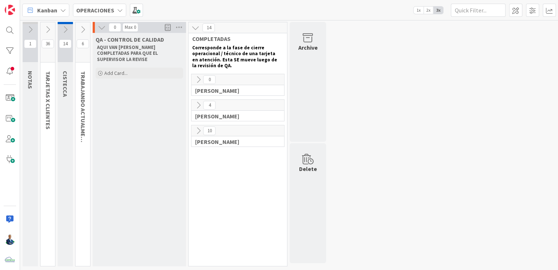
click at [82, 27] on icon at bounding box center [83, 30] width 8 height 8
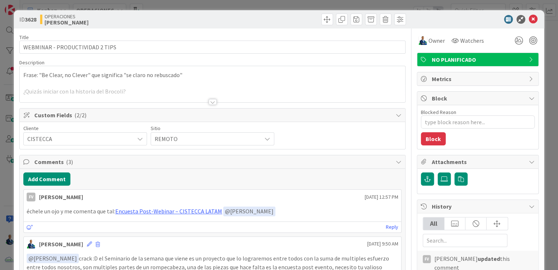
type textarea "x"
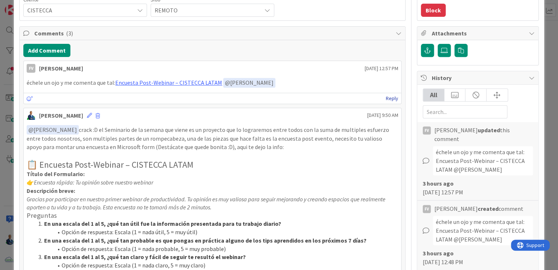
click at [388, 96] on link "Reply" at bounding box center [392, 98] width 12 height 9
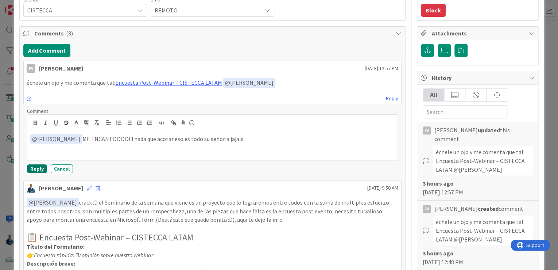
click at [38, 164] on button "Reply" at bounding box center [37, 168] width 20 height 9
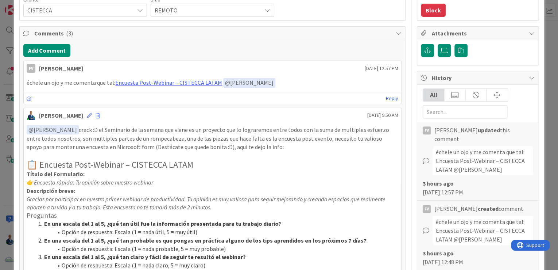
type textarea "x"
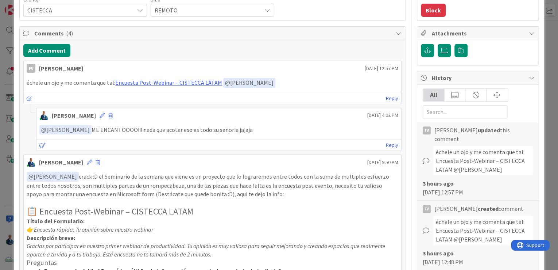
click at [540, 65] on div "ID 3628 OPERACIONES GABRIEL Title 31 / 128 WEBMINAR - PRODUCTIVIDAD 2 TIPS Desc…" at bounding box center [279, 135] width 558 height 270
